Goal: Navigation & Orientation: Find specific page/section

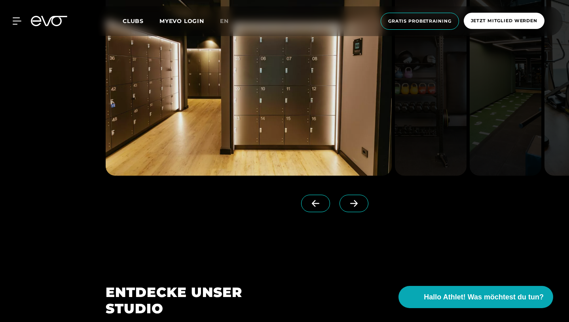
scroll to position [751, 0]
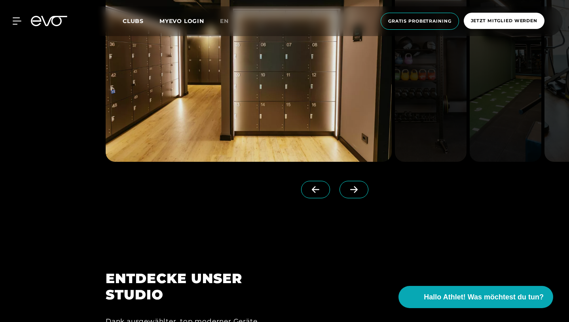
click at [358, 193] on icon at bounding box center [354, 189] width 8 height 7
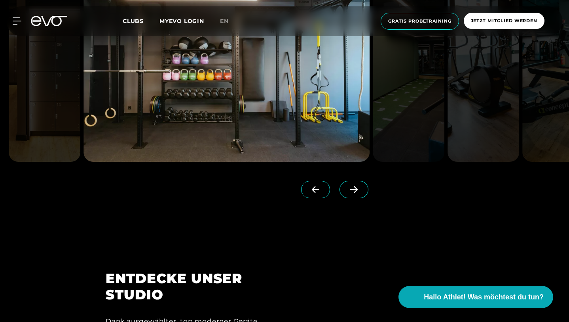
click at [360, 193] on icon at bounding box center [354, 189] width 14 height 7
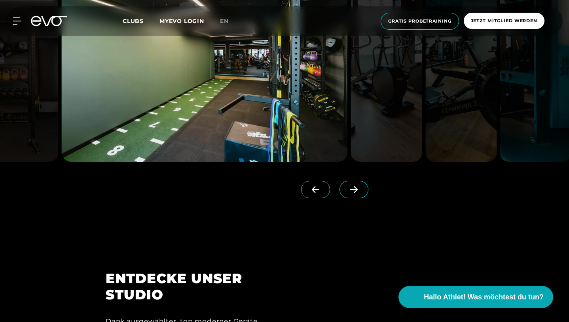
click at [360, 193] on icon at bounding box center [354, 189] width 14 height 7
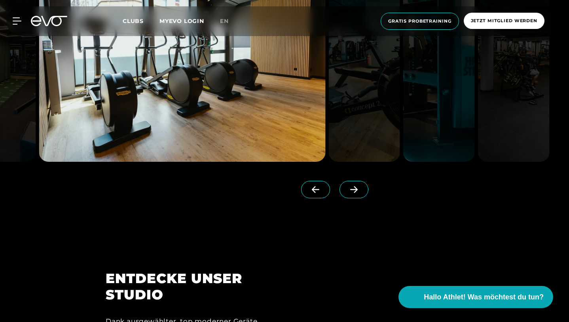
click at [358, 193] on icon at bounding box center [354, 189] width 14 height 7
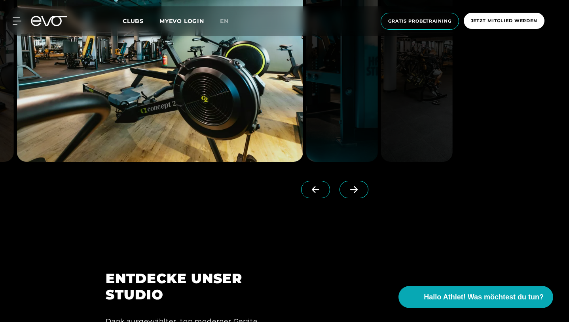
click at [358, 193] on icon at bounding box center [354, 189] width 14 height 7
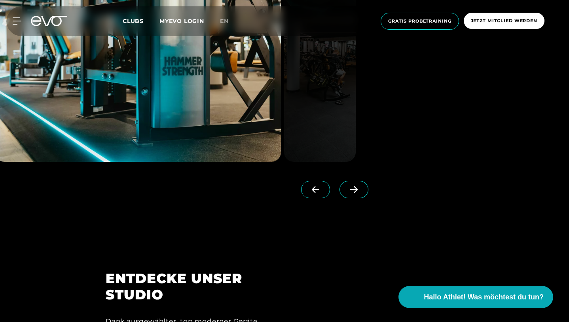
click at [358, 193] on icon at bounding box center [354, 189] width 14 height 7
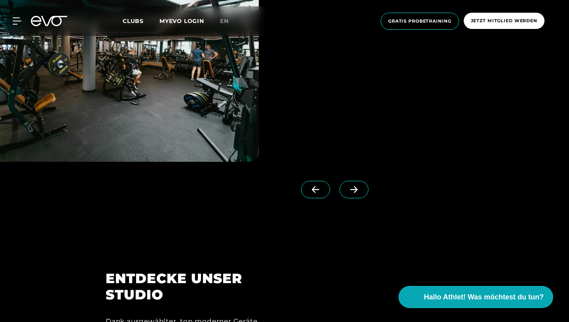
click at [322, 193] on icon at bounding box center [316, 189] width 14 height 7
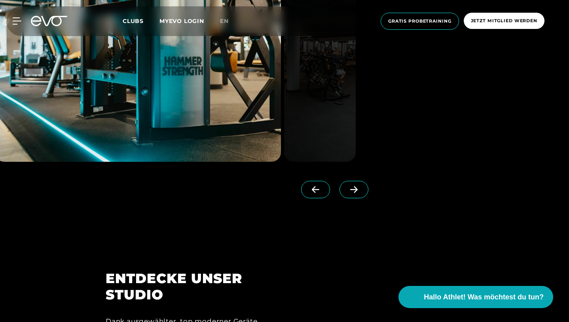
click at [322, 193] on icon at bounding box center [316, 189] width 14 height 7
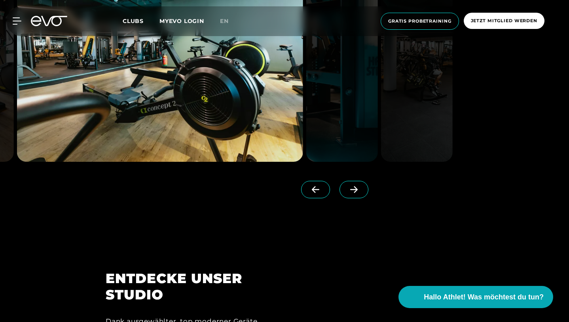
click at [352, 198] on span at bounding box center [354, 189] width 29 height 17
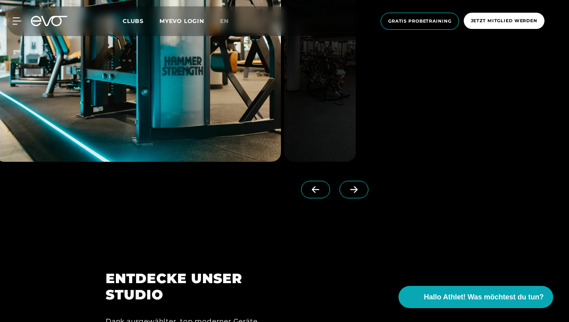
click at [357, 198] on span at bounding box center [354, 189] width 29 height 17
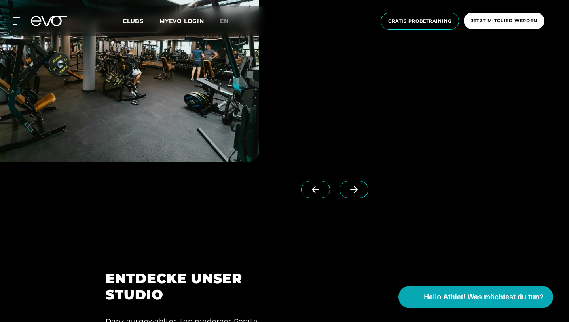
click at [357, 198] on span at bounding box center [354, 189] width 29 height 17
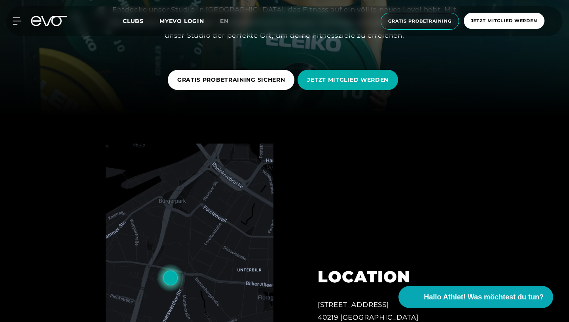
scroll to position [187, 0]
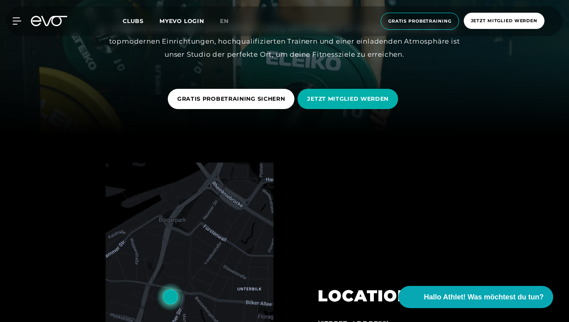
click at [139, 26] on div "MyEVO Login Über EVO Mitgliedschaften Probetraining TAGESPASS EVO Studios [GEOG…" at bounding box center [285, 21] width 566 height 30
click at [133, 19] on span "Clubs" at bounding box center [133, 20] width 21 height 7
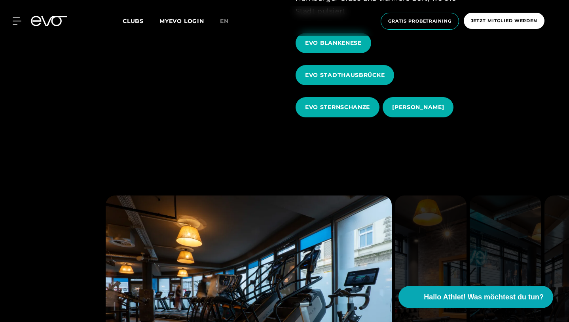
scroll to position [375, 0]
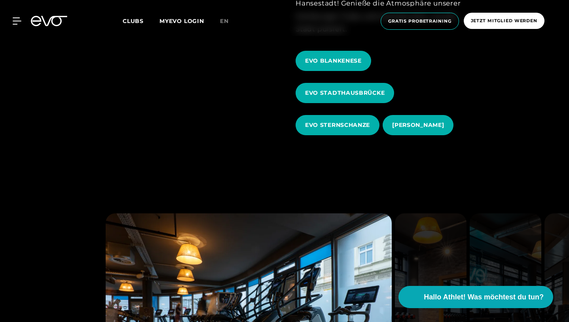
click at [139, 17] on div "Clubs MYEVO LOGIN" at bounding box center [171, 21] width 97 height 9
click at [138, 21] on span "Clubs" at bounding box center [133, 20] width 21 height 7
